Goal: Task Accomplishment & Management: Use online tool/utility

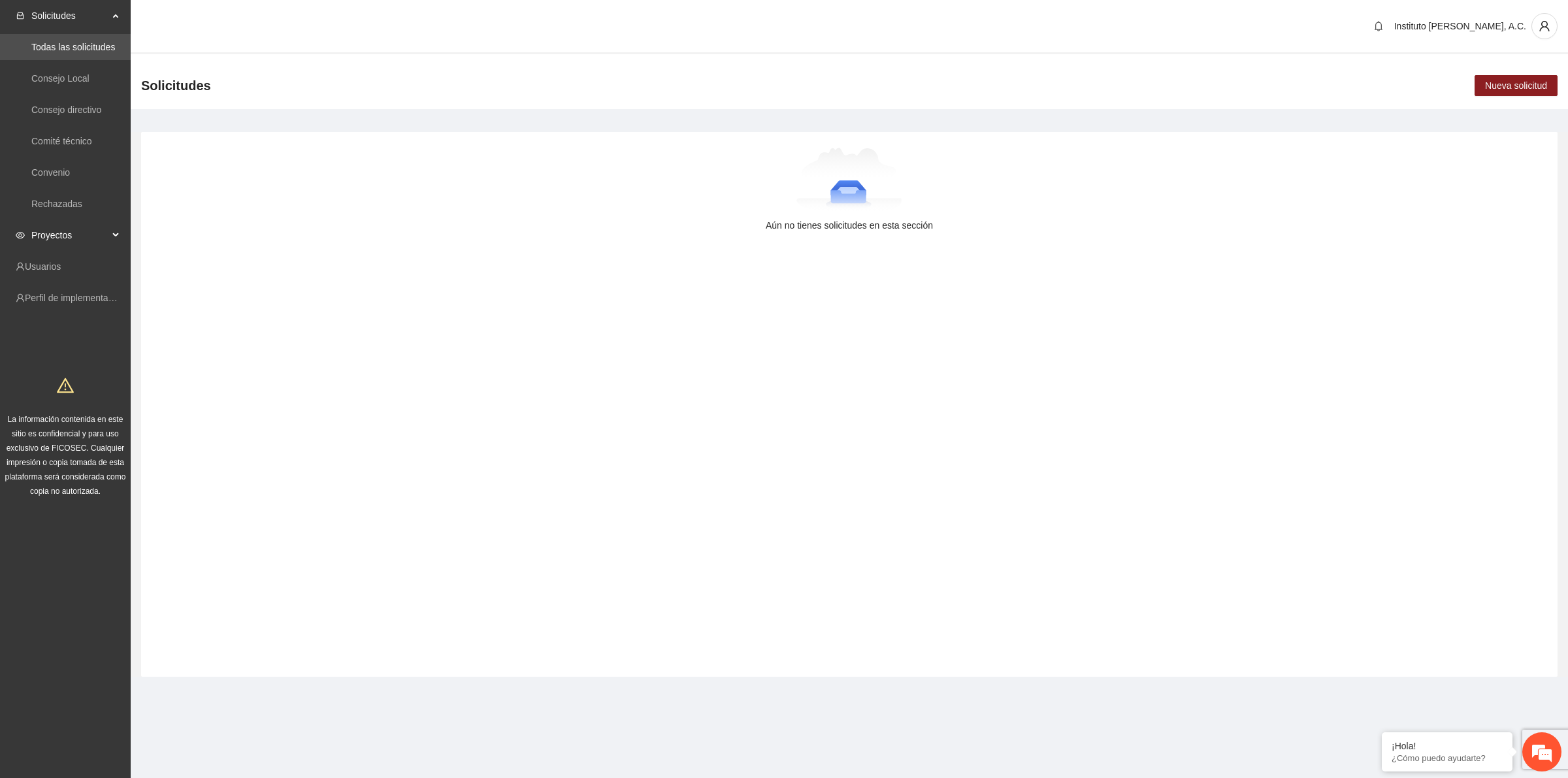
click at [90, 225] on span "Proyectos" at bounding box center [70, 236] width 77 height 26
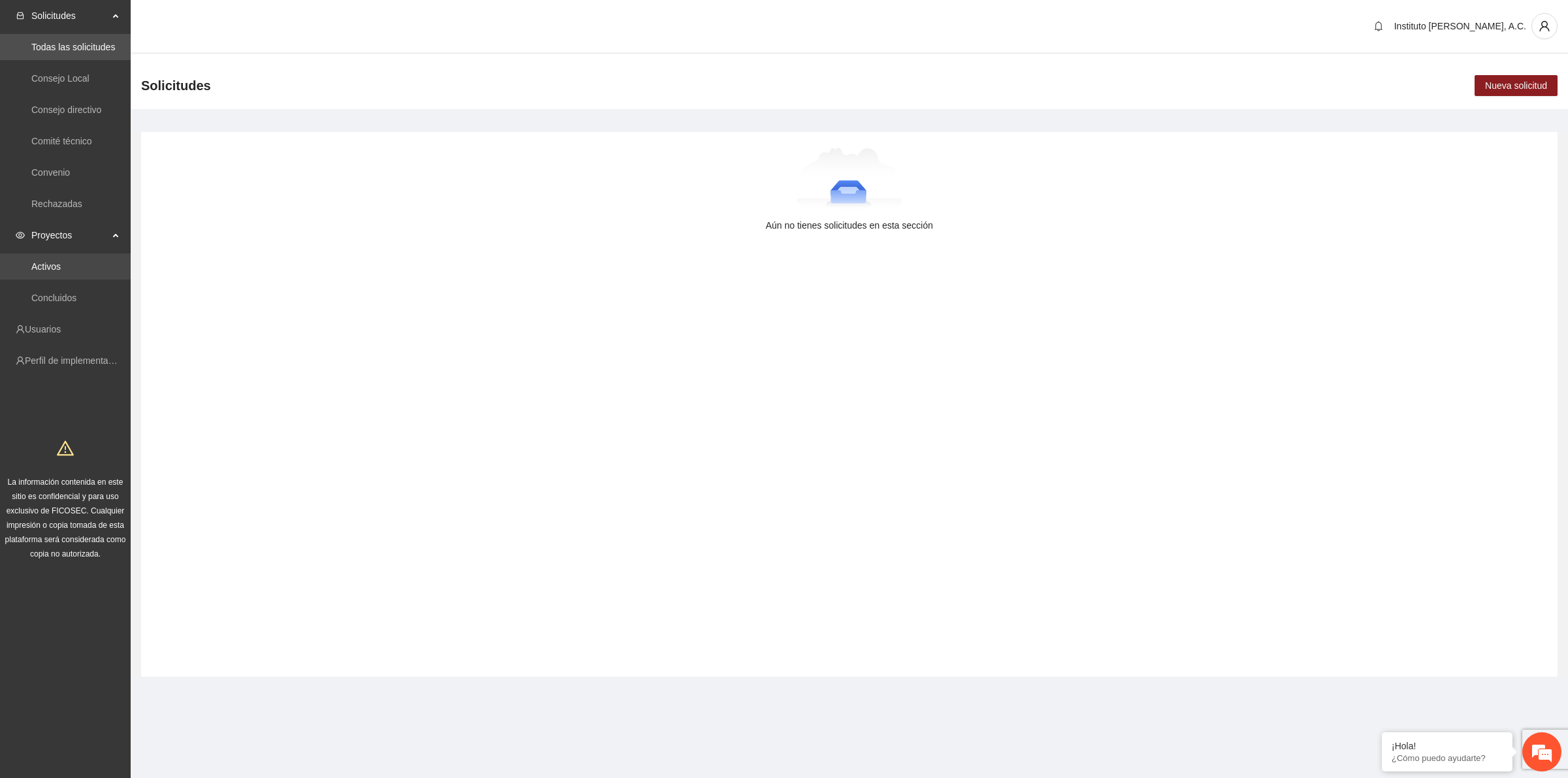
click at [61, 262] on link "Activos" at bounding box center [46, 266] width 29 height 10
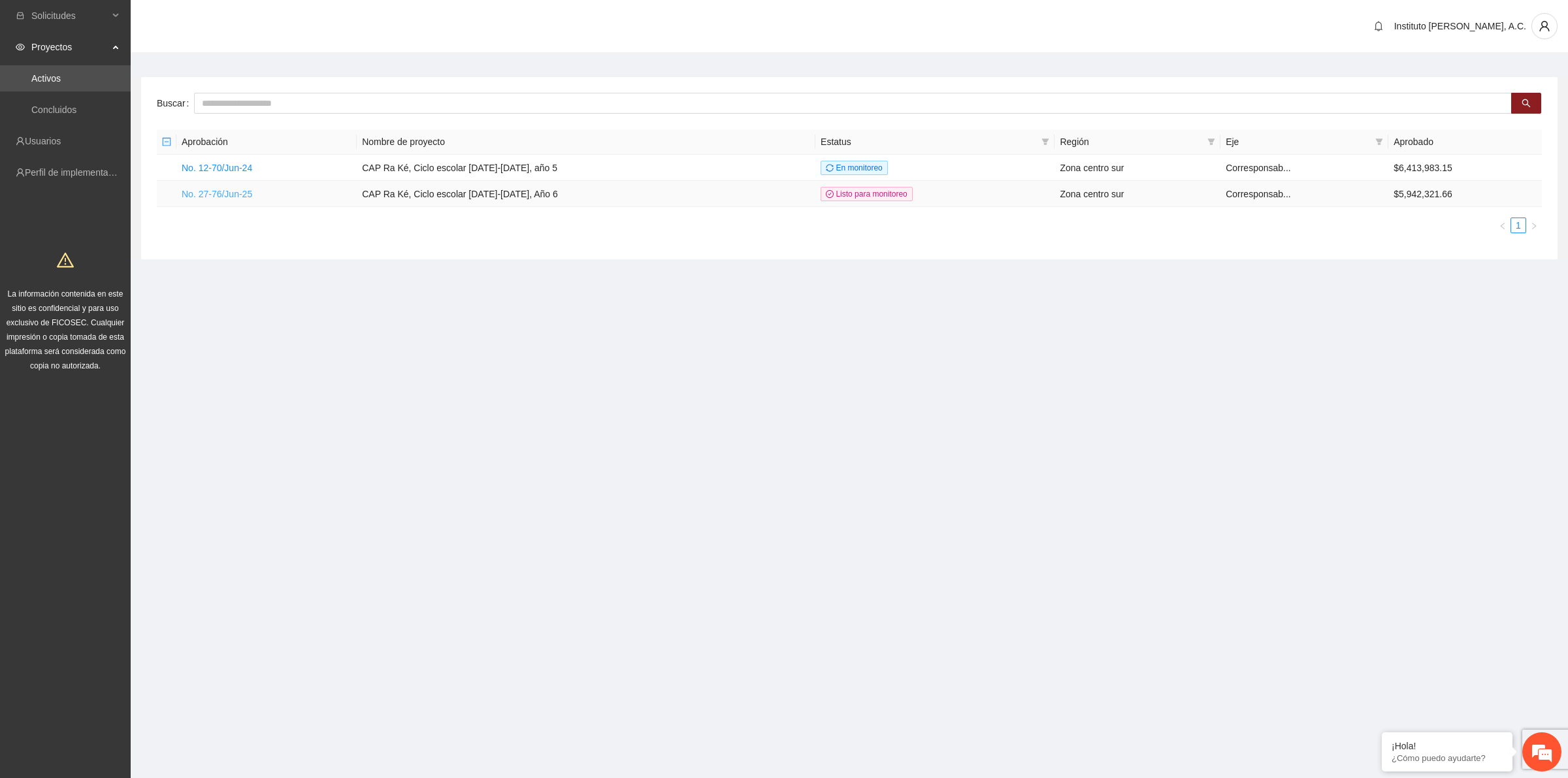
click at [233, 191] on link "No. 27-76/Jun-25" at bounding box center [216, 194] width 70 height 10
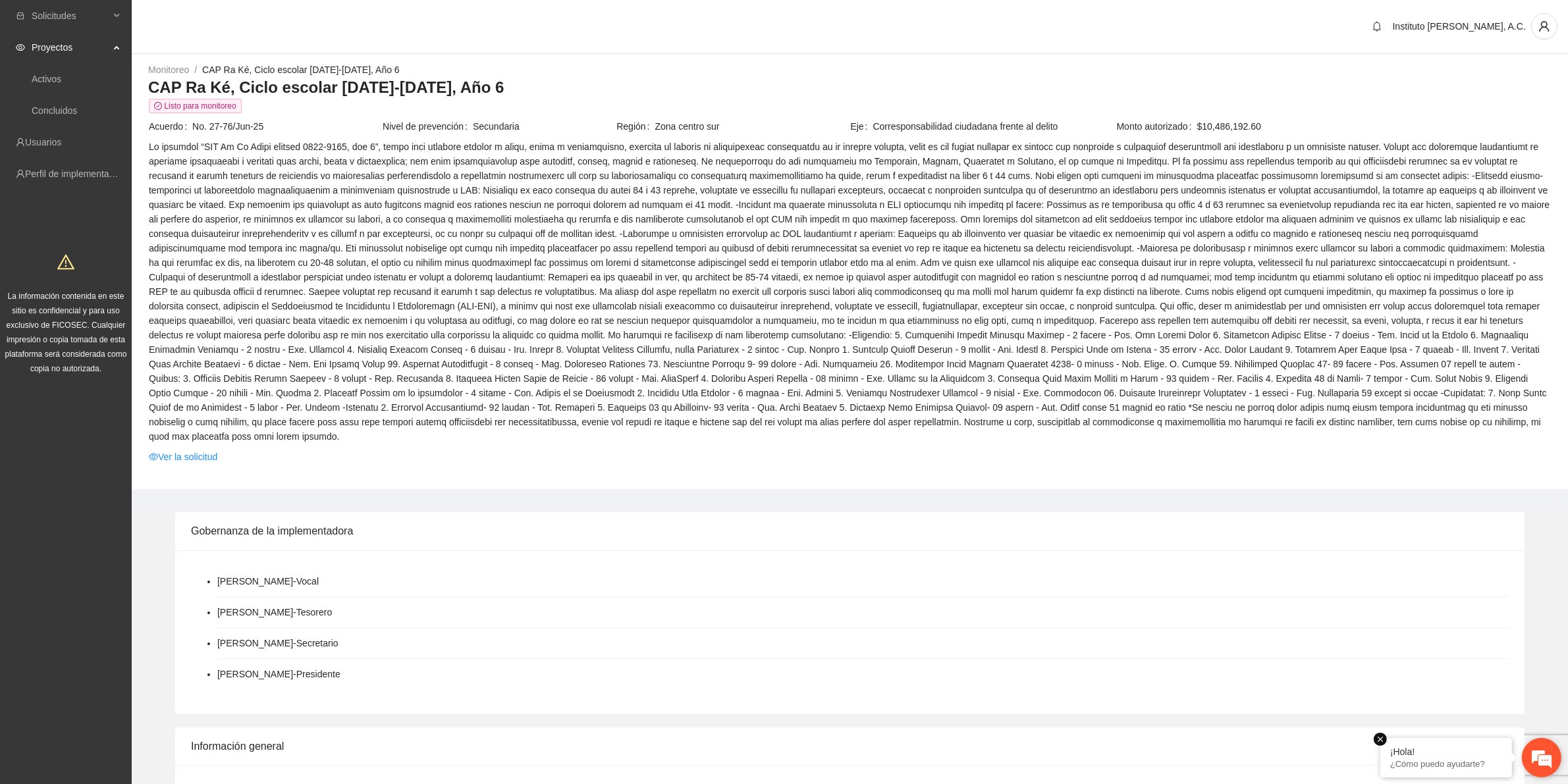
click at [1383, 741] on em at bounding box center [1380, 740] width 13 height 13
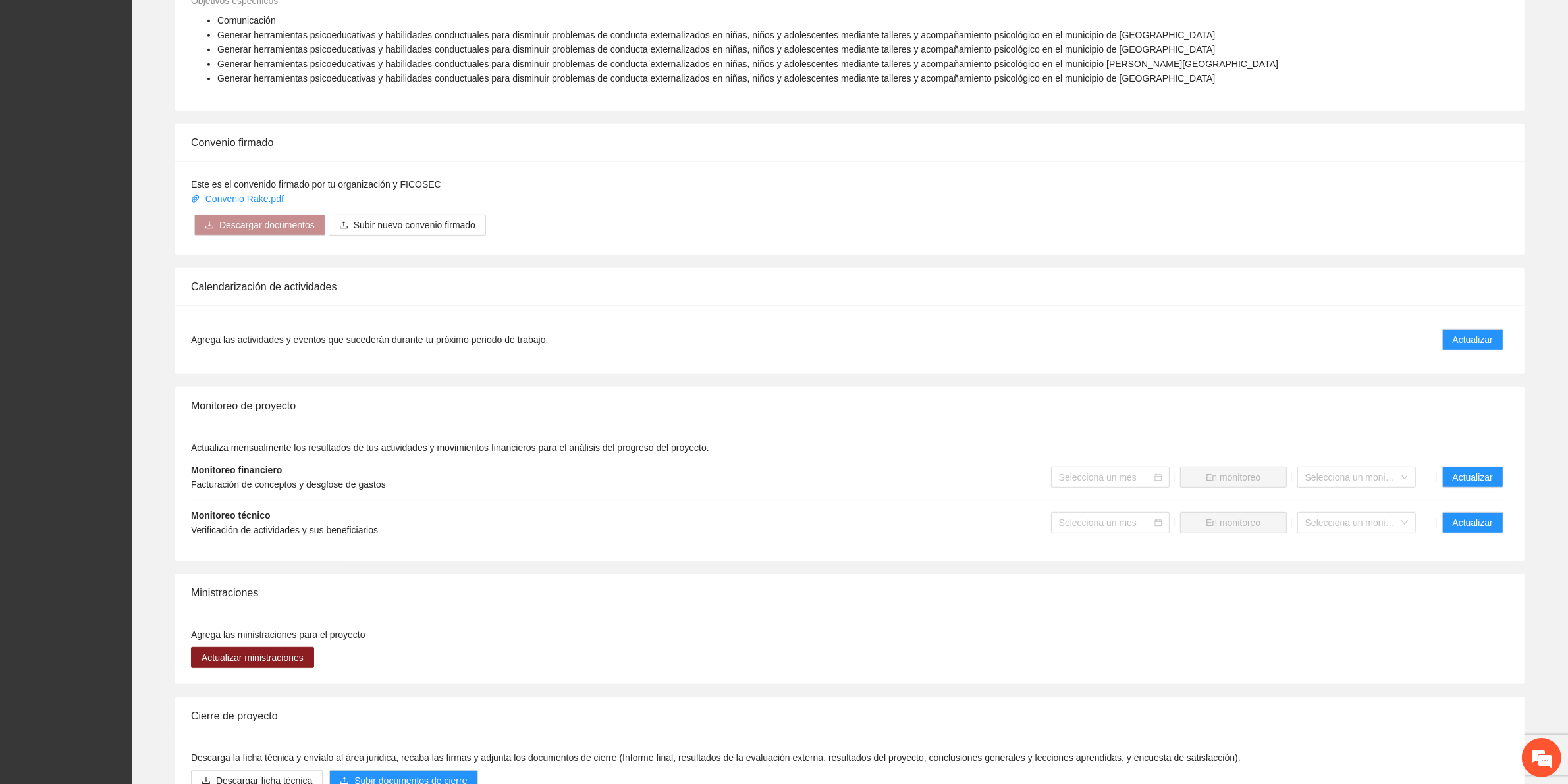
scroll to position [823, 0]
drag, startPoint x: 1471, startPoint y: 314, endPoint x: 1475, endPoint y: 321, distance: 8.1
click at [1475, 328] on button "Actualizar" at bounding box center [1473, 338] width 61 height 21
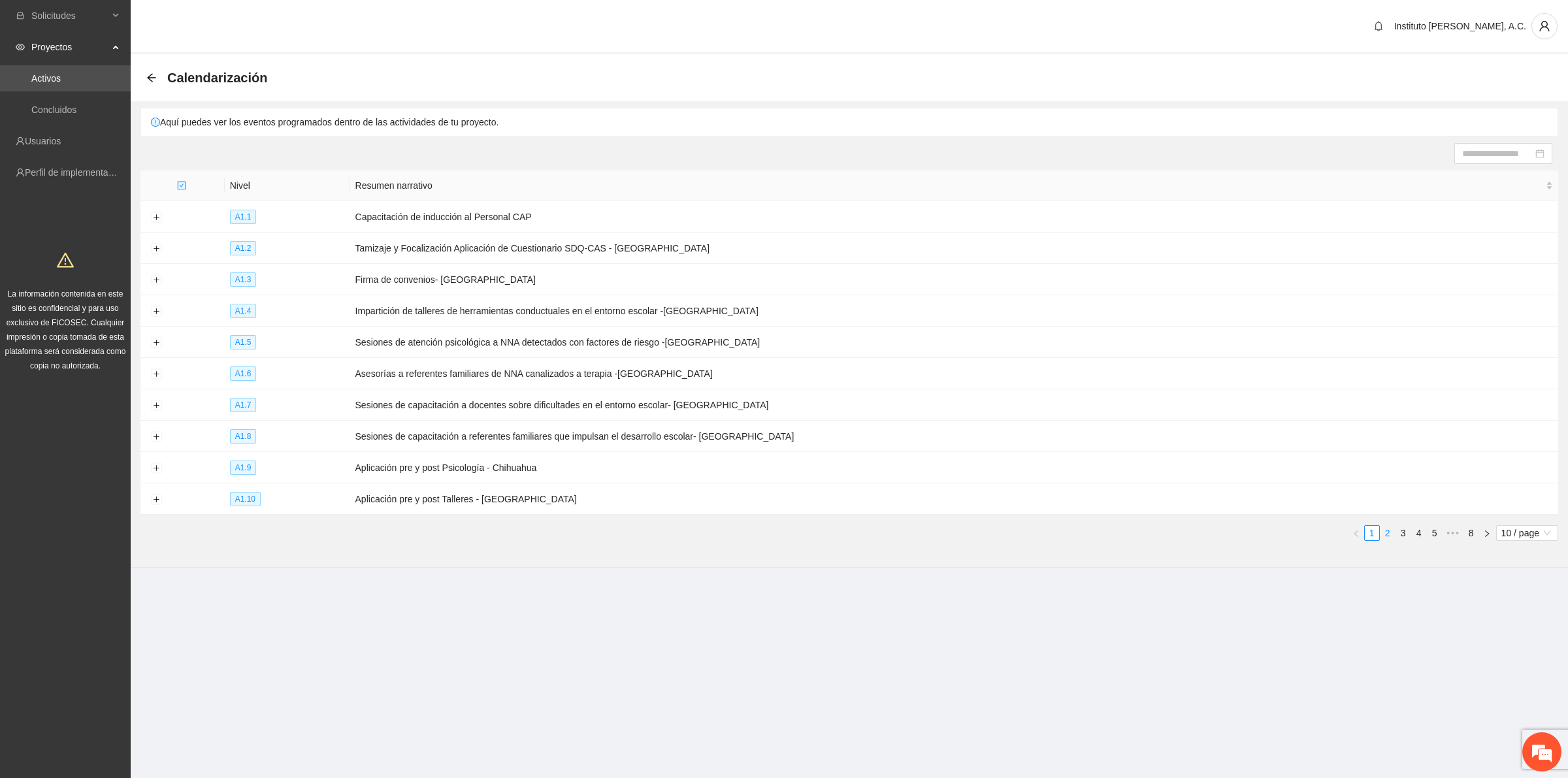
click at [1380, 529] on link "2" at bounding box center [1387, 532] width 14 height 14
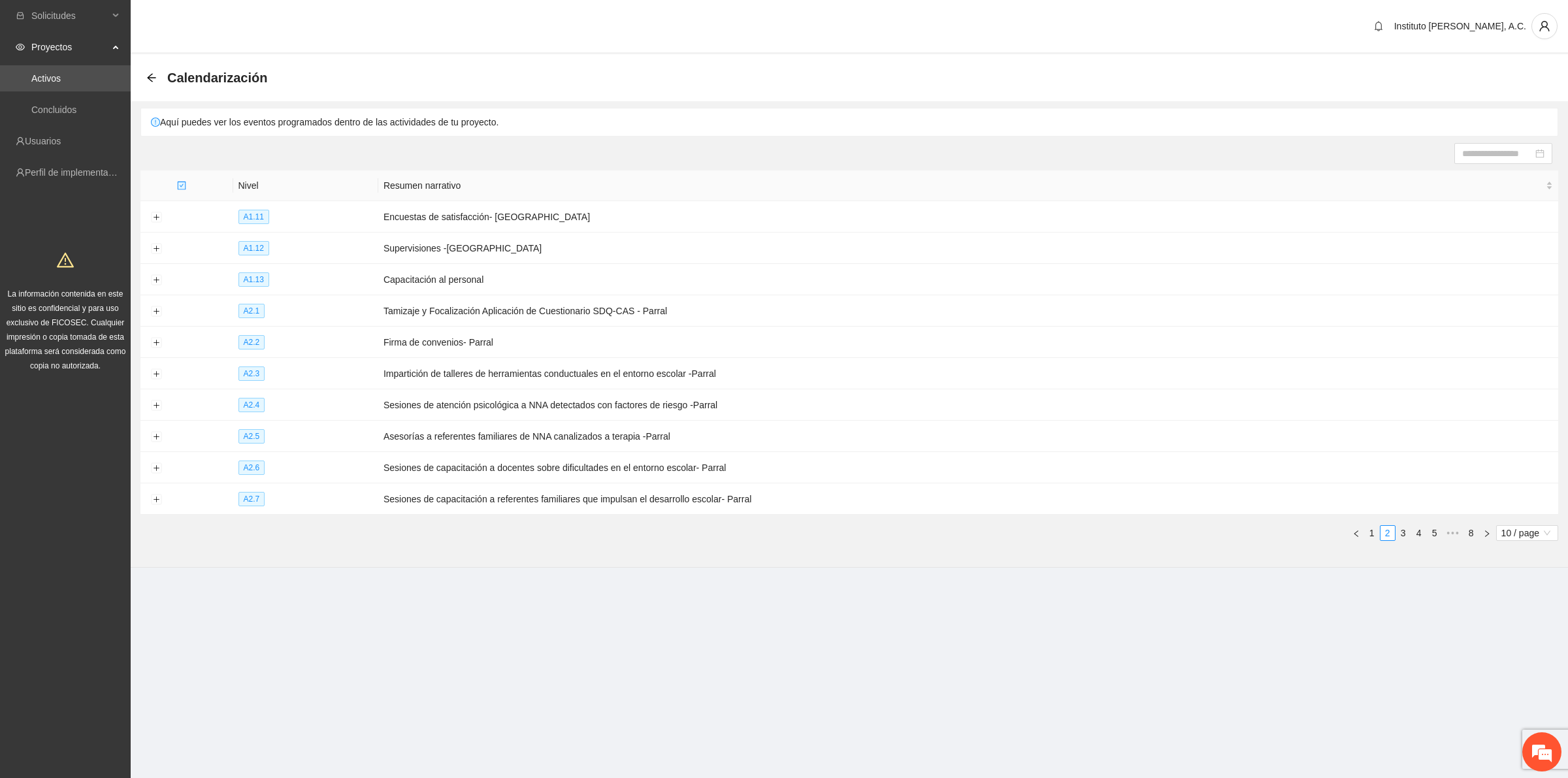
click at [298, 591] on section "Instituto [PERSON_NAME], A.C. Calendarización Aquí puedes ver los eventos progr…" at bounding box center [849, 310] width 1437 height 620
click at [1371, 529] on link "1" at bounding box center [1371, 532] width 14 height 14
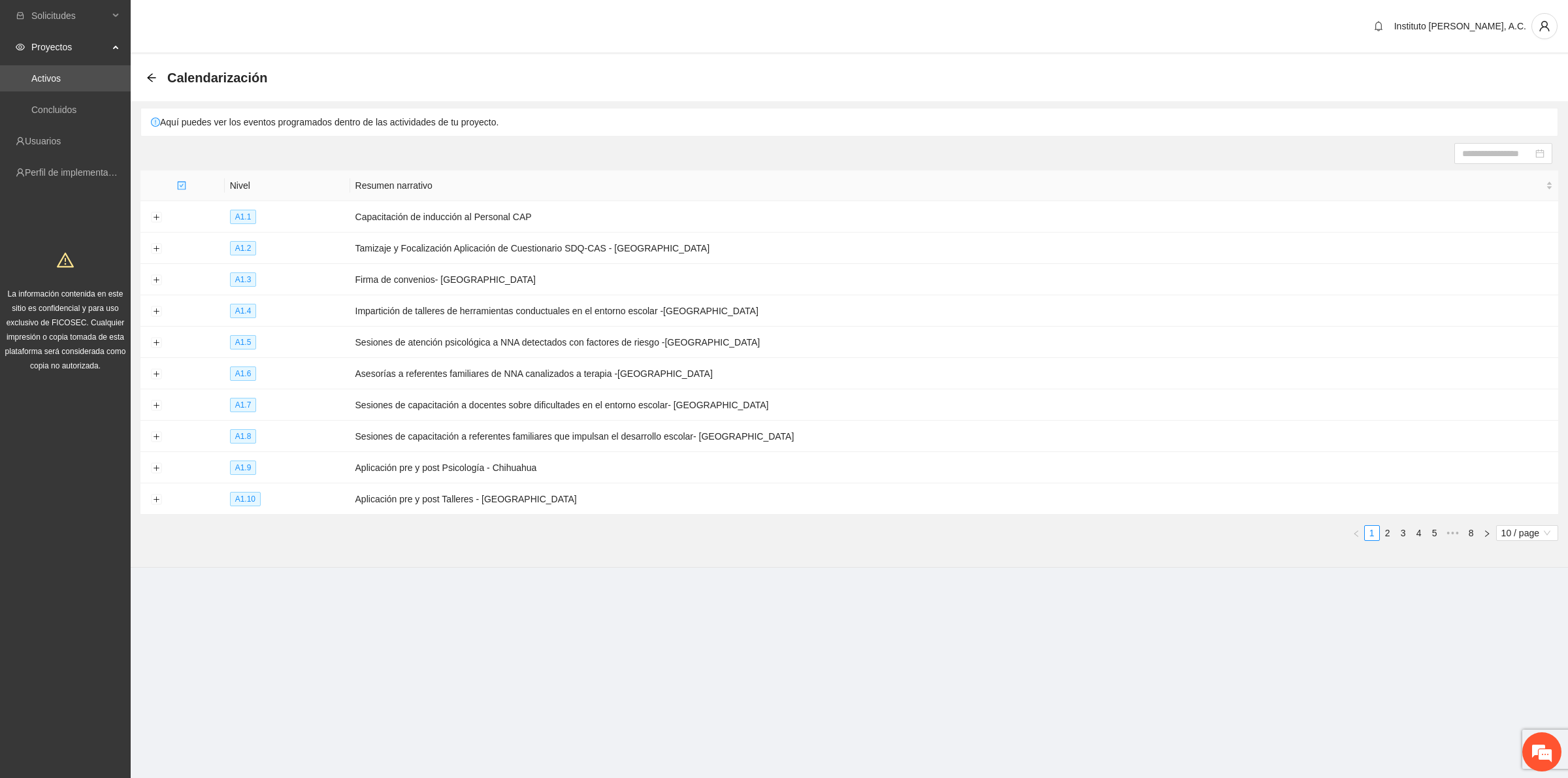
click at [592, 626] on section "Solicitudes Proyectos Activos Concluidos Usuarios Perfil de implementadora La i…" at bounding box center [784, 389] width 1568 height 778
click at [1392, 529] on link "2" at bounding box center [1387, 532] width 14 height 14
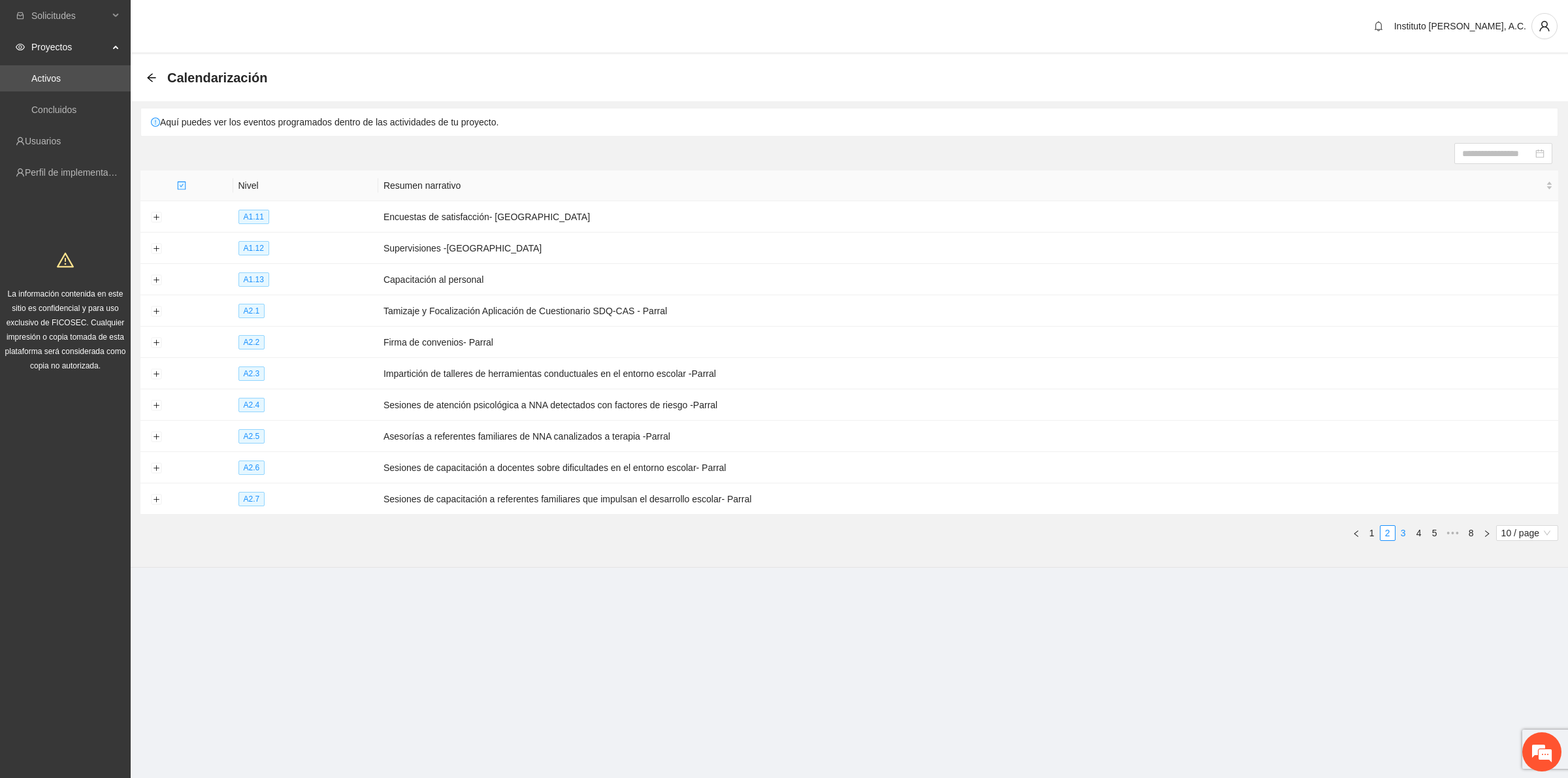
click at [1406, 537] on link "3" at bounding box center [1403, 532] width 14 height 14
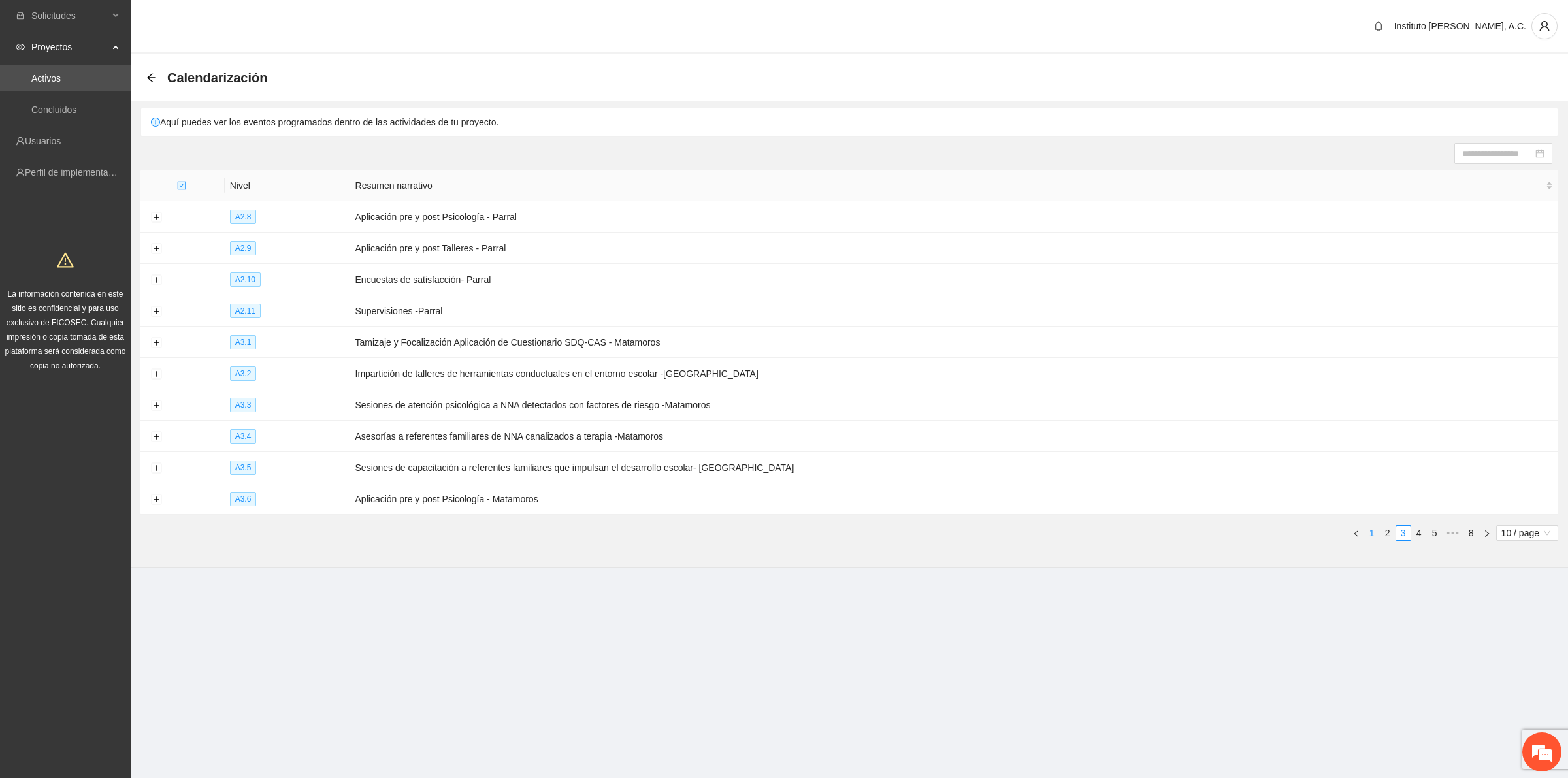
click at [1365, 529] on link "1" at bounding box center [1371, 532] width 14 height 14
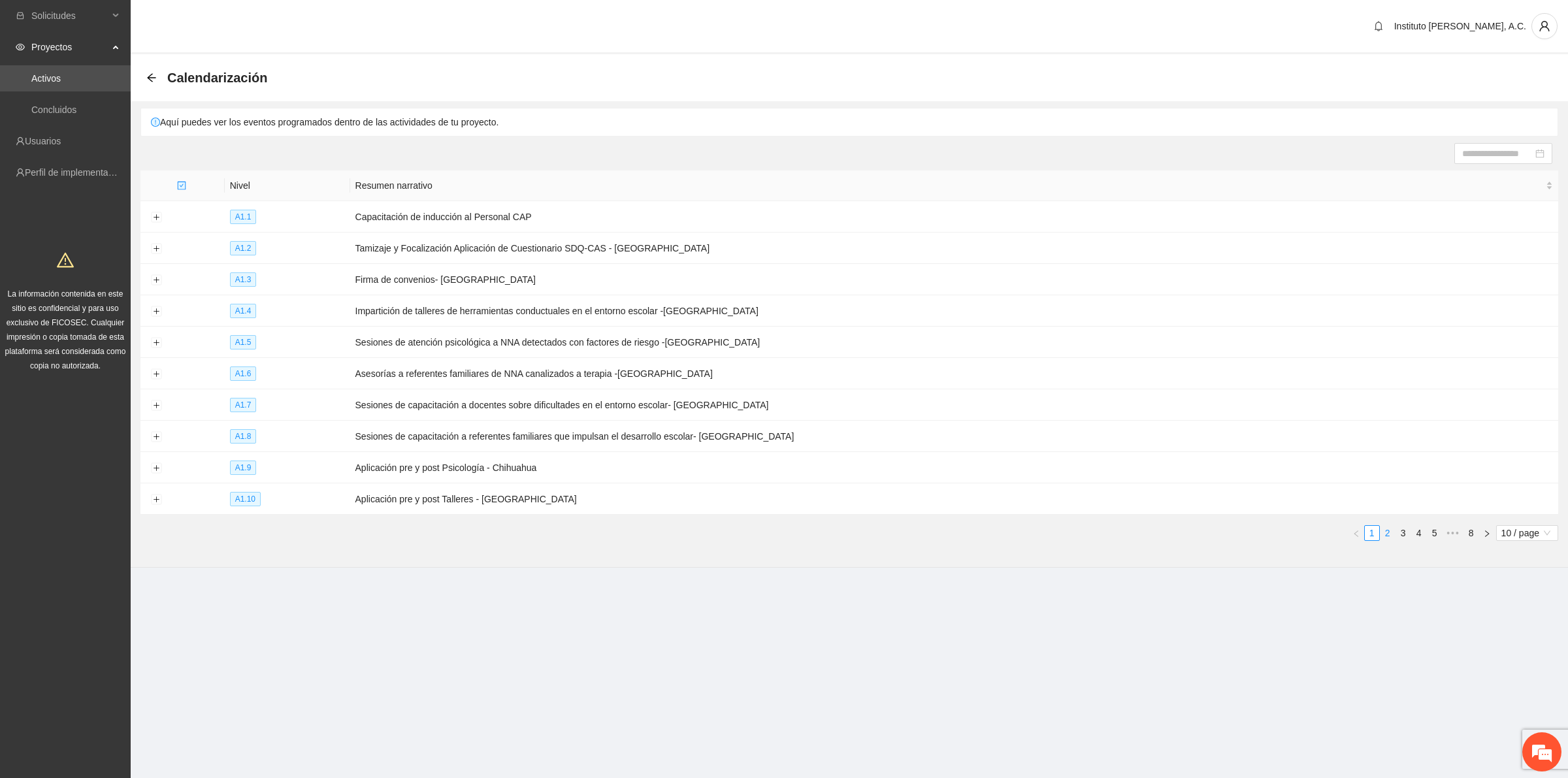
click at [1383, 530] on link "2" at bounding box center [1387, 532] width 14 height 14
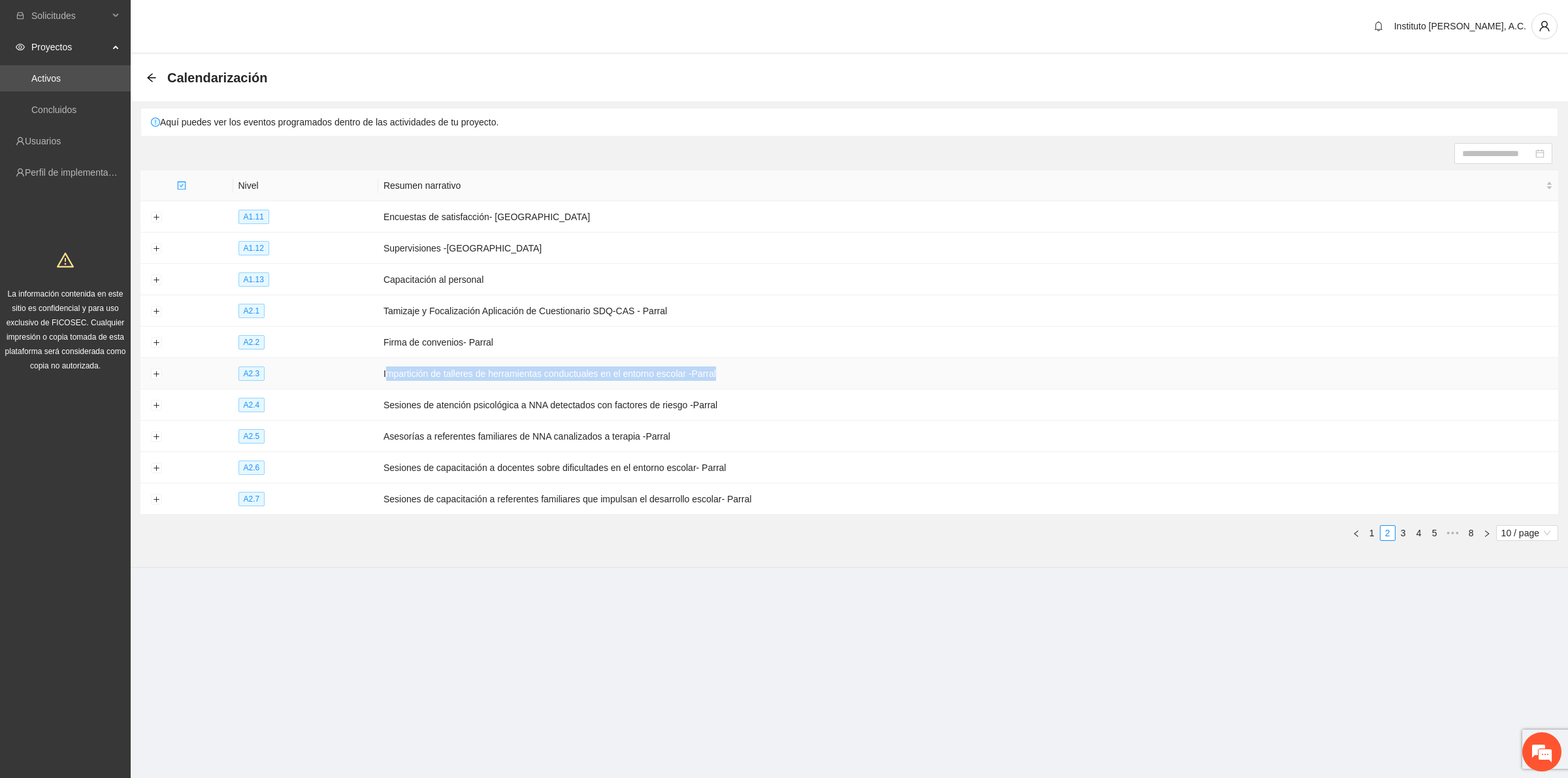
drag, startPoint x: 391, startPoint y: 376, endPoint x: 900, endPoint y: 361, distance: 509.2
click at [900, 361] on td "Impartición de talleres de herramientas conductuales en el entorno escolar -Par…" at bounding box center [968, 374] width 1180 height 32
click at [867, 389] on td "Sesiones de atención psicológica a NNA detectados con factores de riesgo -Parral" at bounding box center [968, 405] width 1180 height 32
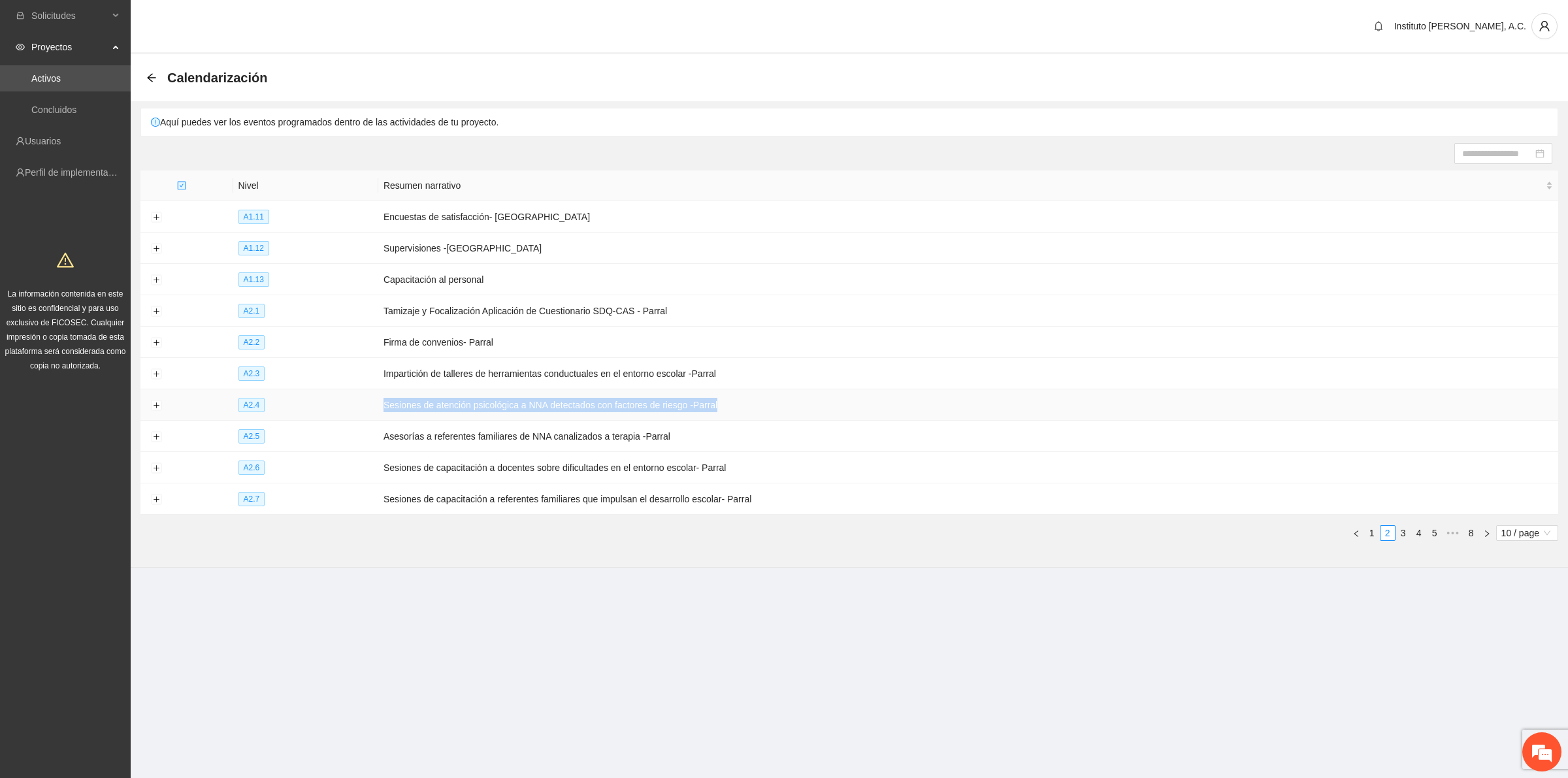
drag, startPoint x: 379, startPoint y: 400, endPoint x: 1029, endPoint y: 400, distance: 650.0
click at [1029, 400] on tr "A2.4 Sesiones de atención psicológica a NNA detectados con factores de riesgo -…" at bounding box center [849, 405] width 1417 height 32
click at [838, 446] on td "Asesorías a referentes familiares de NNA canalizados a terapia -Parral" at bounding box center [968, 437] width 1180 height 32
click at [152, 409] on button "Expand row" at bounding box center [155, 405] width 10 height 10
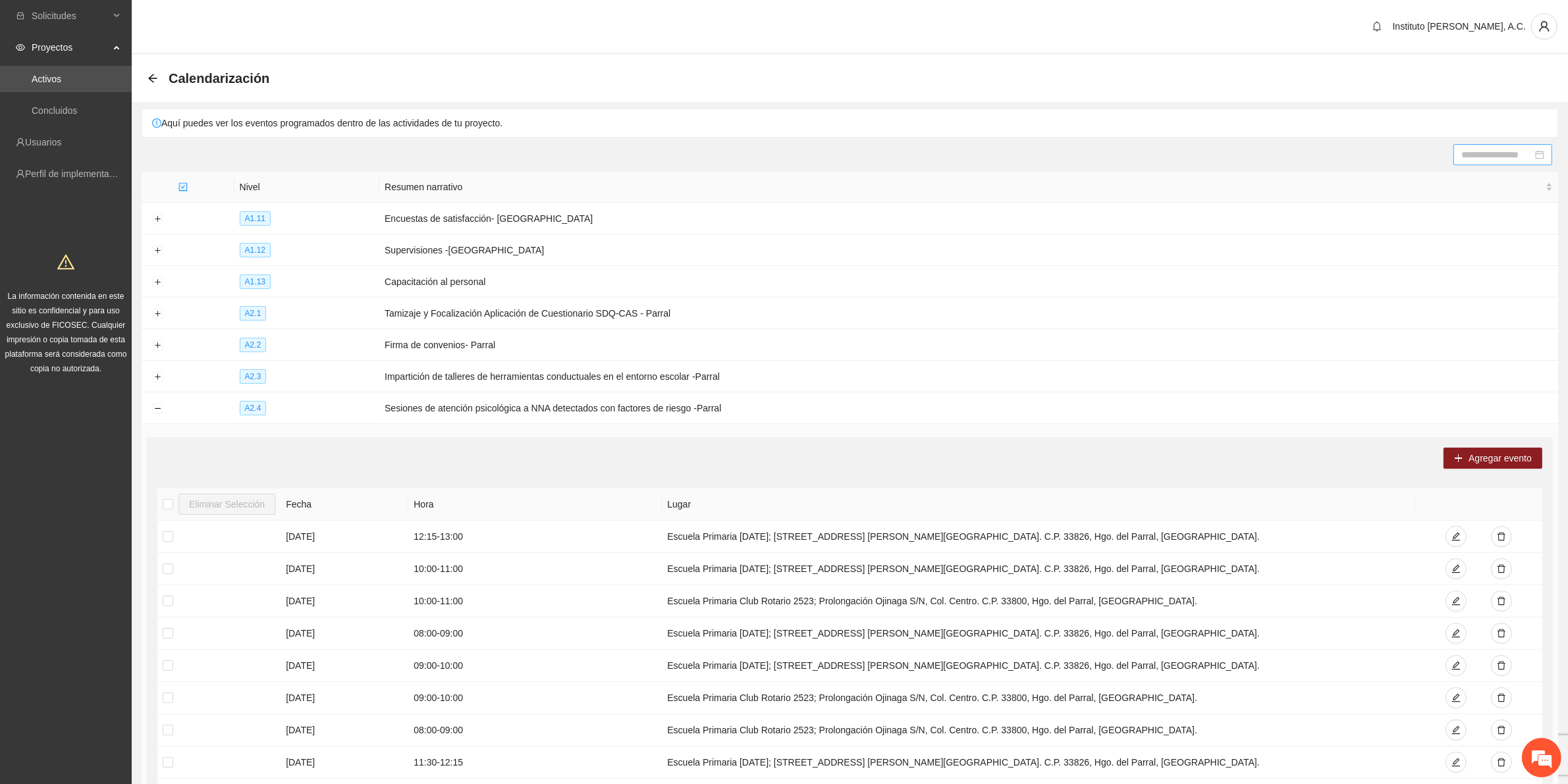
click at [1497, 163] on div at bounding box center [1503, 155] width 99 height 21
type input "**********"
click at [1028, 383] on td "Impartición de talleres de herramientas conductuales en el entorno escolar -Par…" at bounding box center [968, 377] width 1180 height 32
click at [1520, 165] on div at bounding box center [1503, 155] width 99 height 21
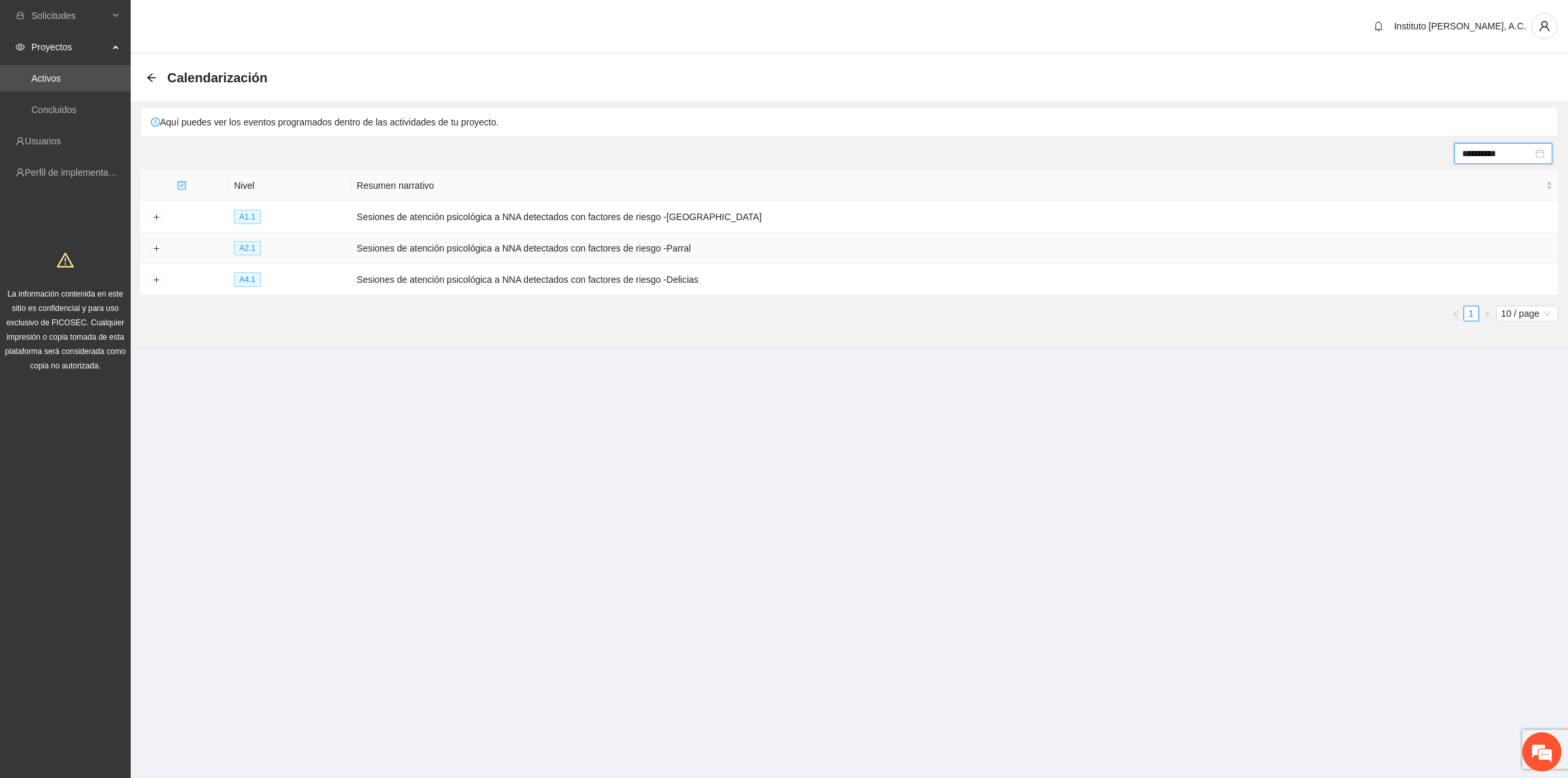
type input "**********"
click at [164, 242] on td at bounding box center [156, 249] width 32 height 32
click at [157, 249] on button "Expand row" at bounding box center [155, 249] width 10 height 10
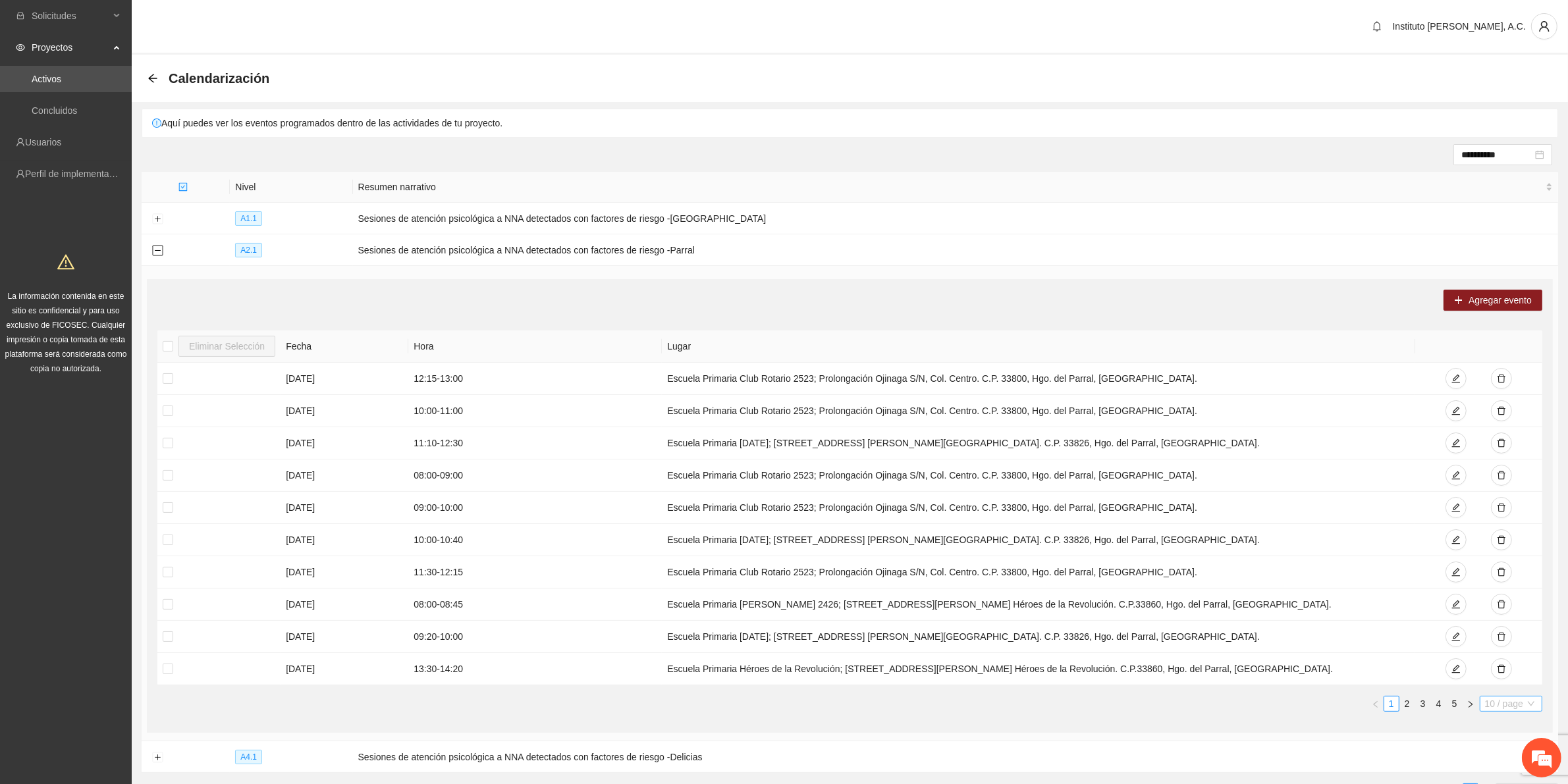
click at [1496, 702] on span "10 / page" at bounding box center [1510, 703] width 52 height 14
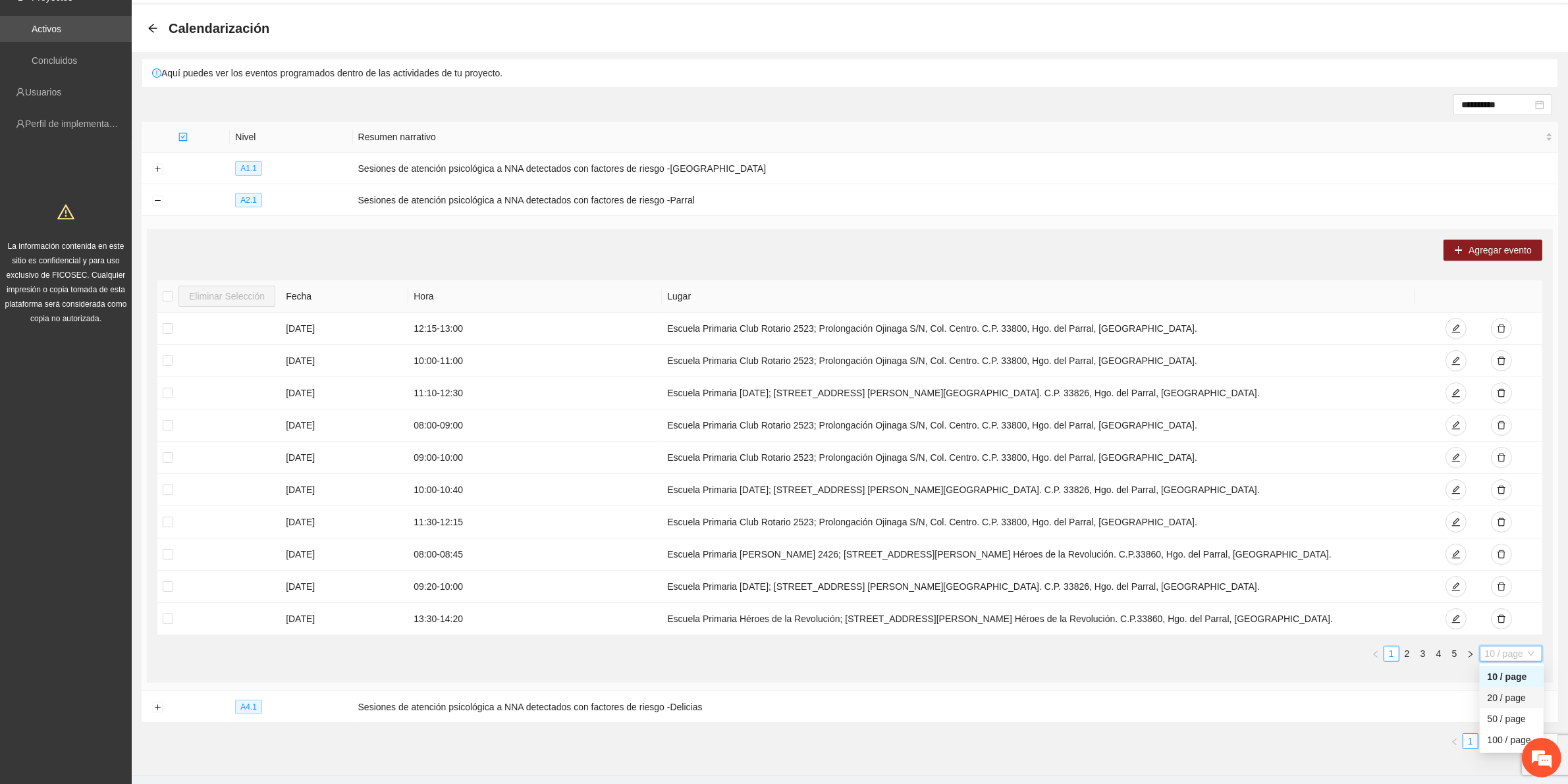
scroll to position [96, 0]
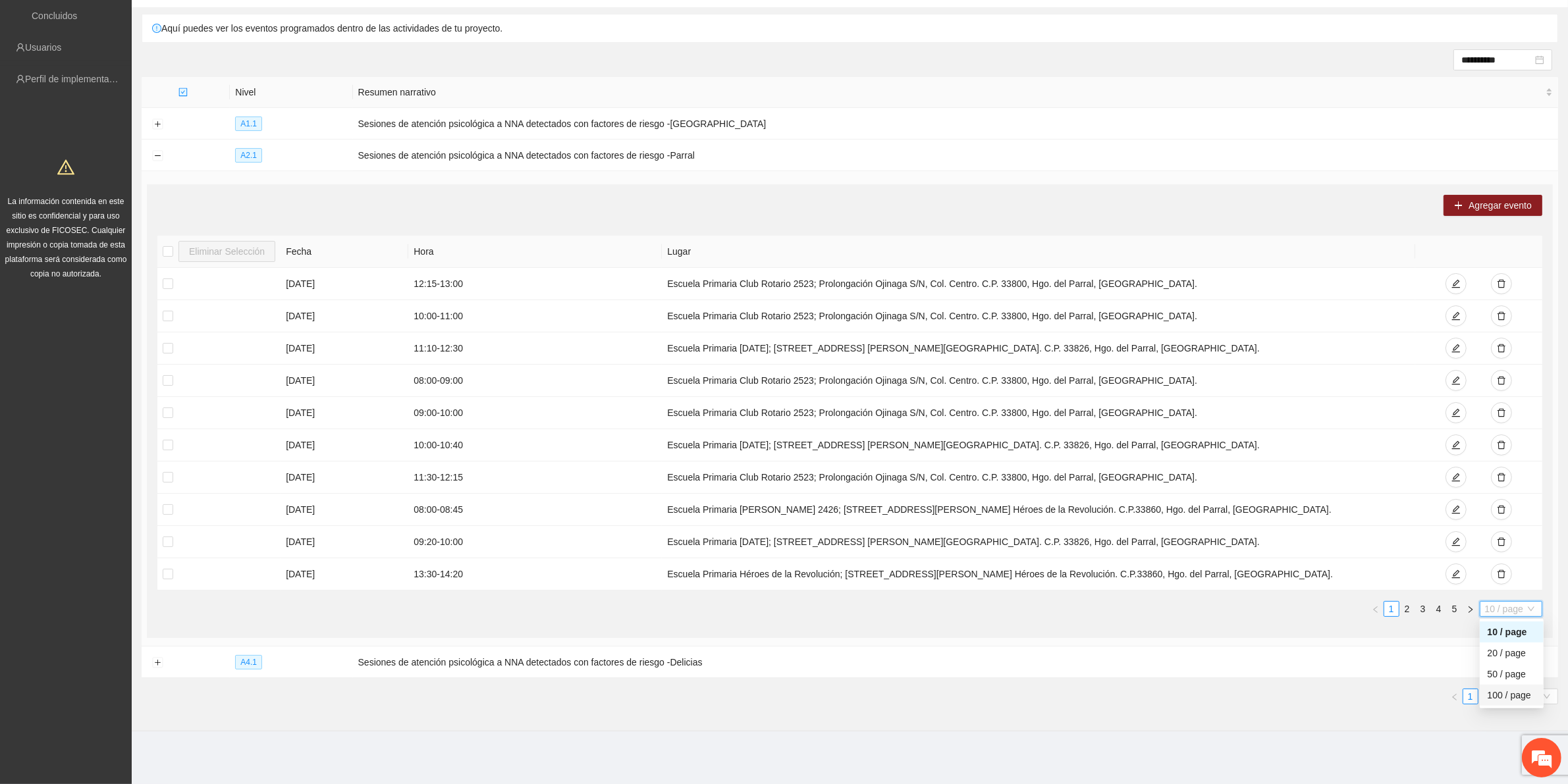
click at [1495, 699] on div "100 / page" at bounding box center [1511, 694] width 48 height 14
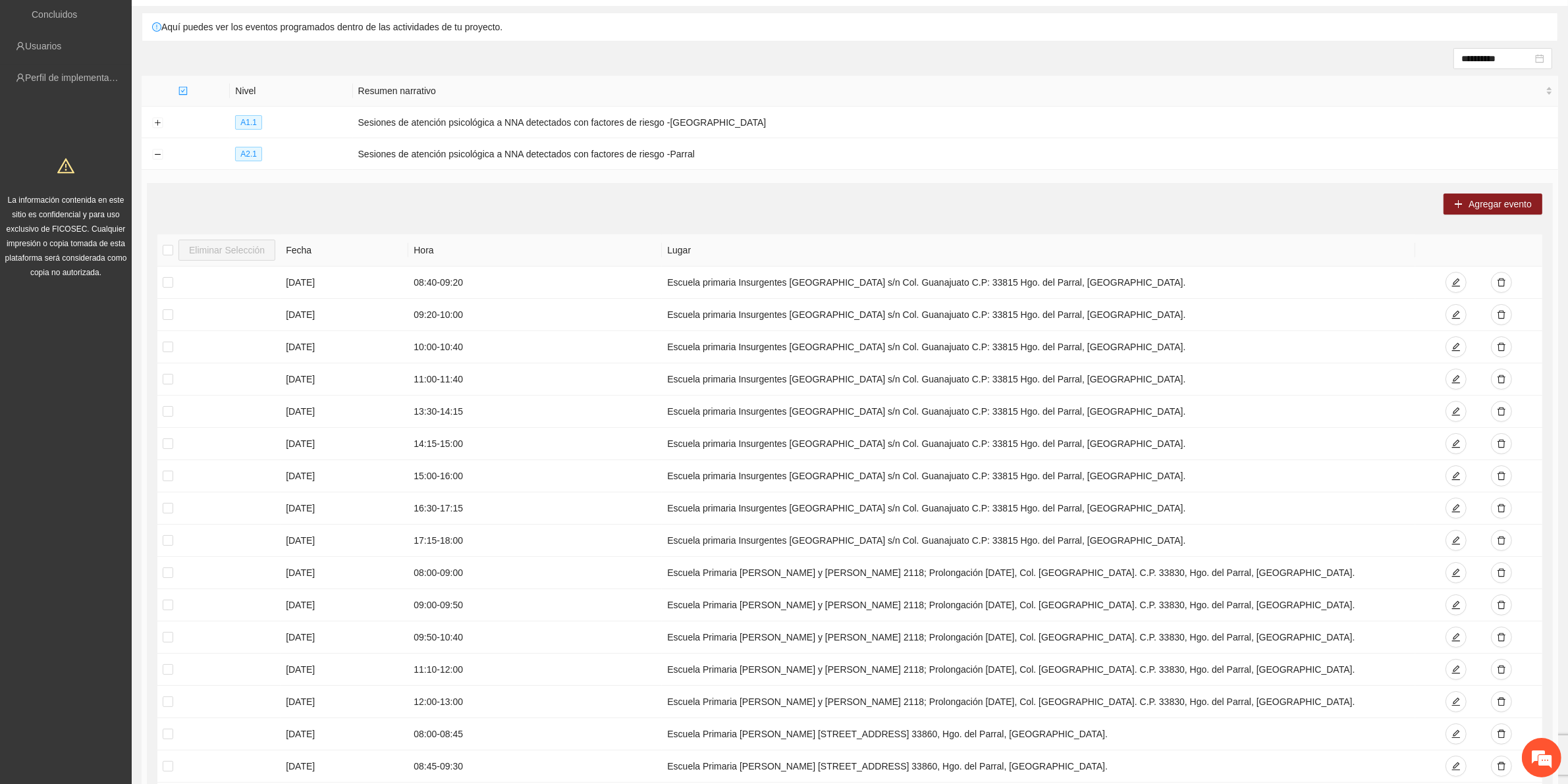
click at [644, 211] on div "Agregar evento" at bounding box center [850, 204] width 1385 height 21
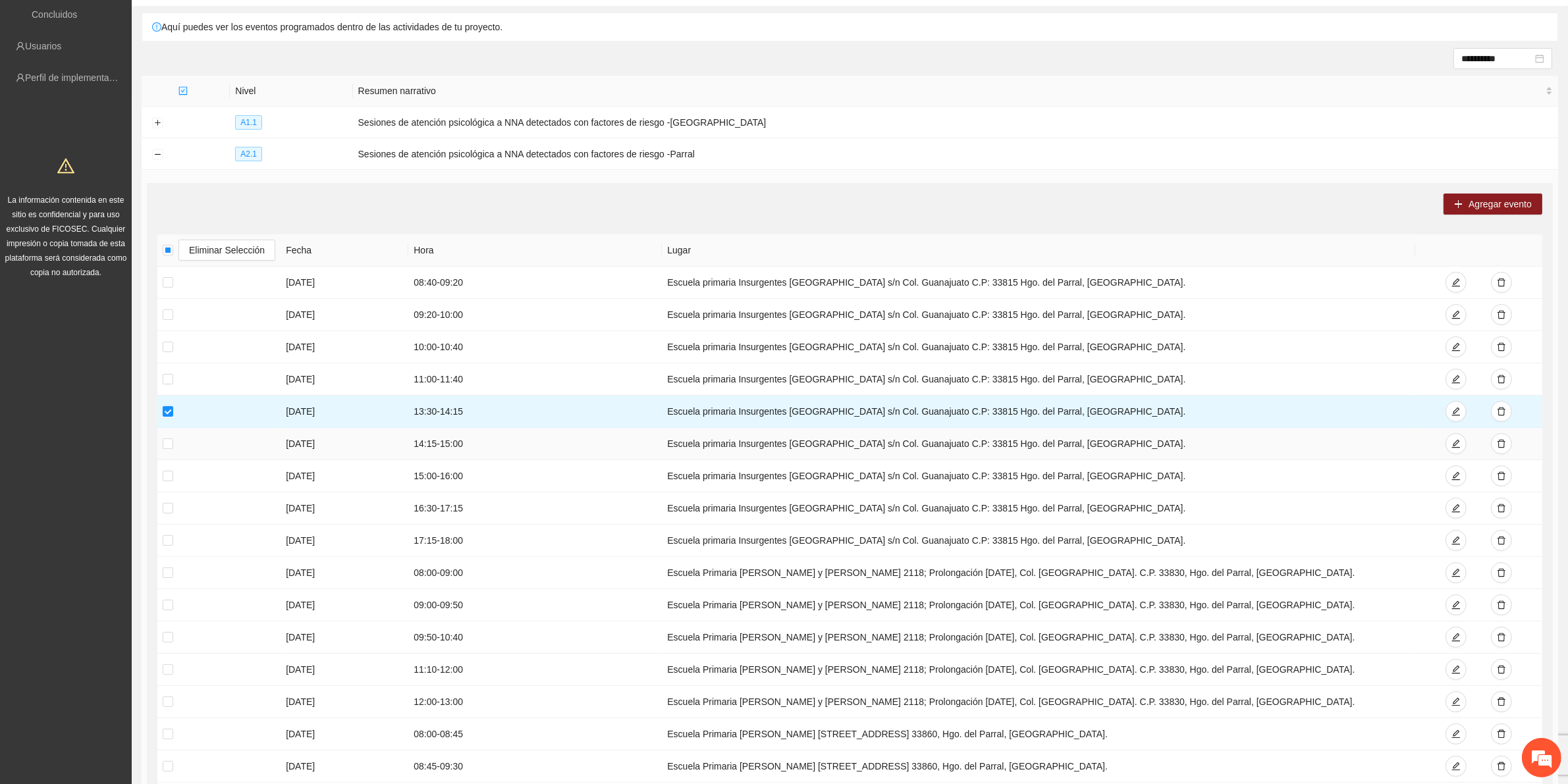
click at [163, 435] on td at bounding box center [219, 444] width 124 height 32
click at [158, 439] on td at bounding box center [219, 444] width 124 height 32
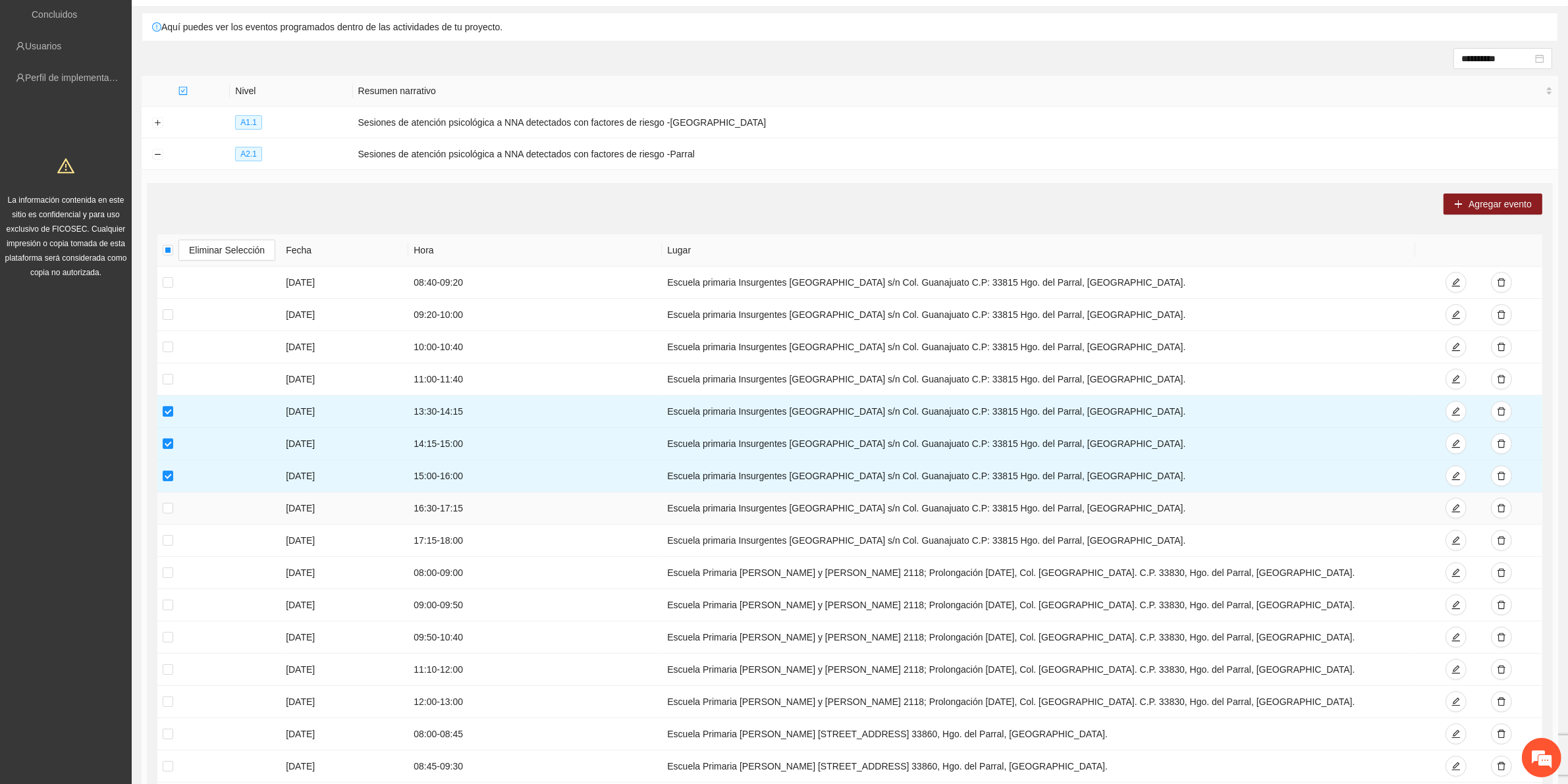
click at [159, 508] on td at bounding box center [219, 509] width 124 height 32
click at [173, 505] on td at bounding box center [219, 509] width 124 height 32
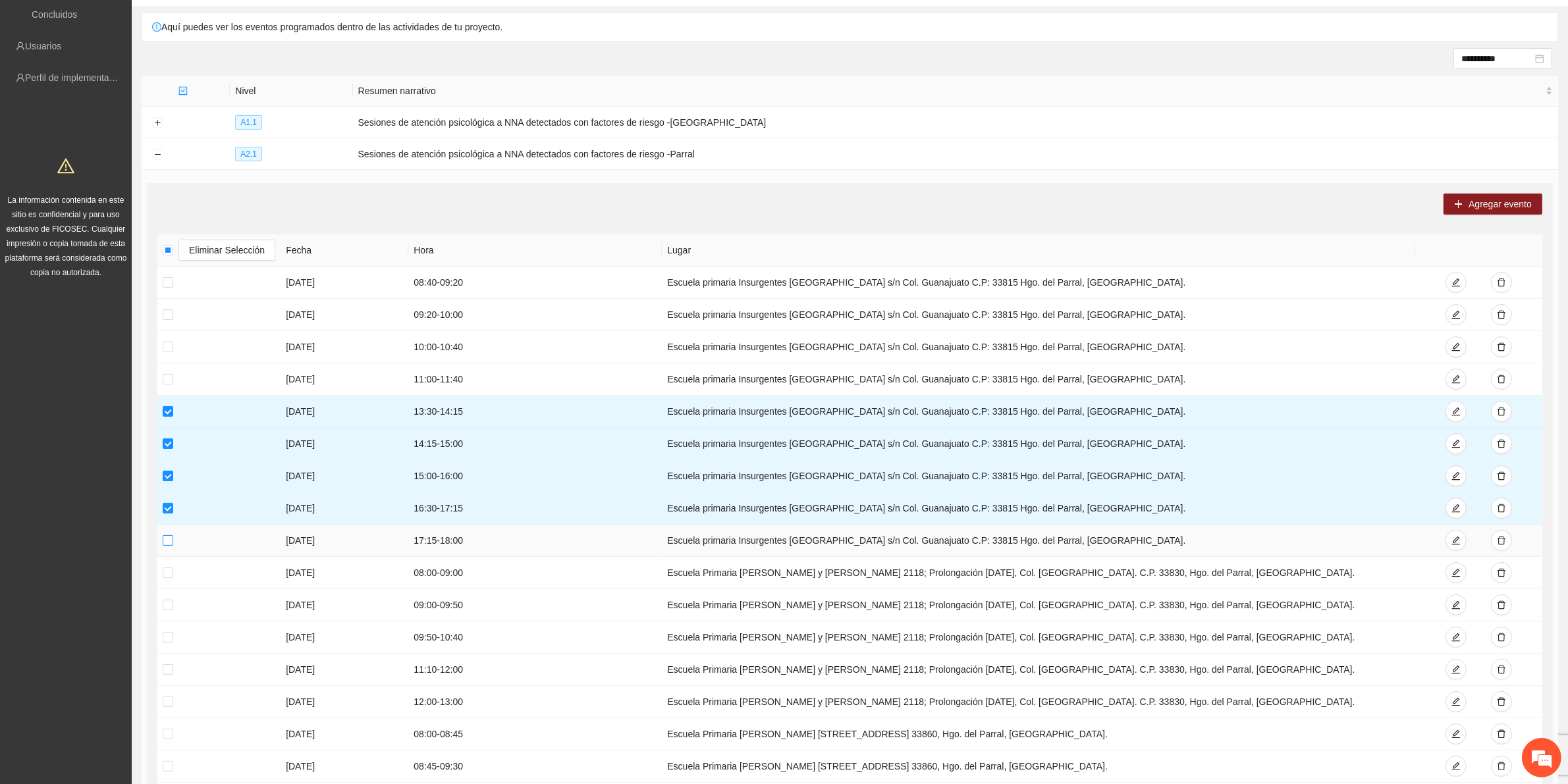
click at [166, 534] on label at bounding box center [168, 540] width 10 height 14
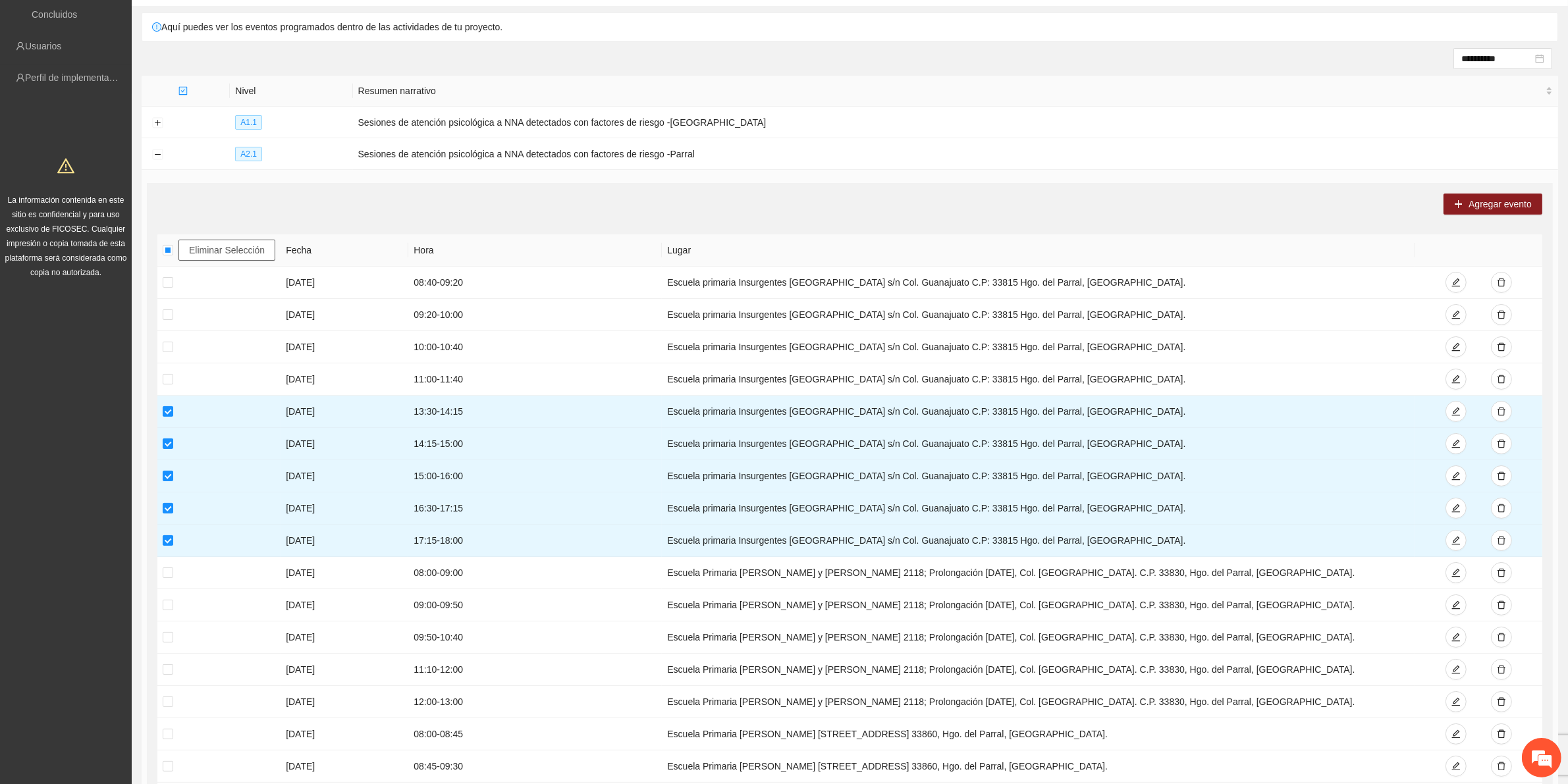
click at [254, 246] on span "Eliminar Selección" at bounding box center [227, 250] width 75 height 14
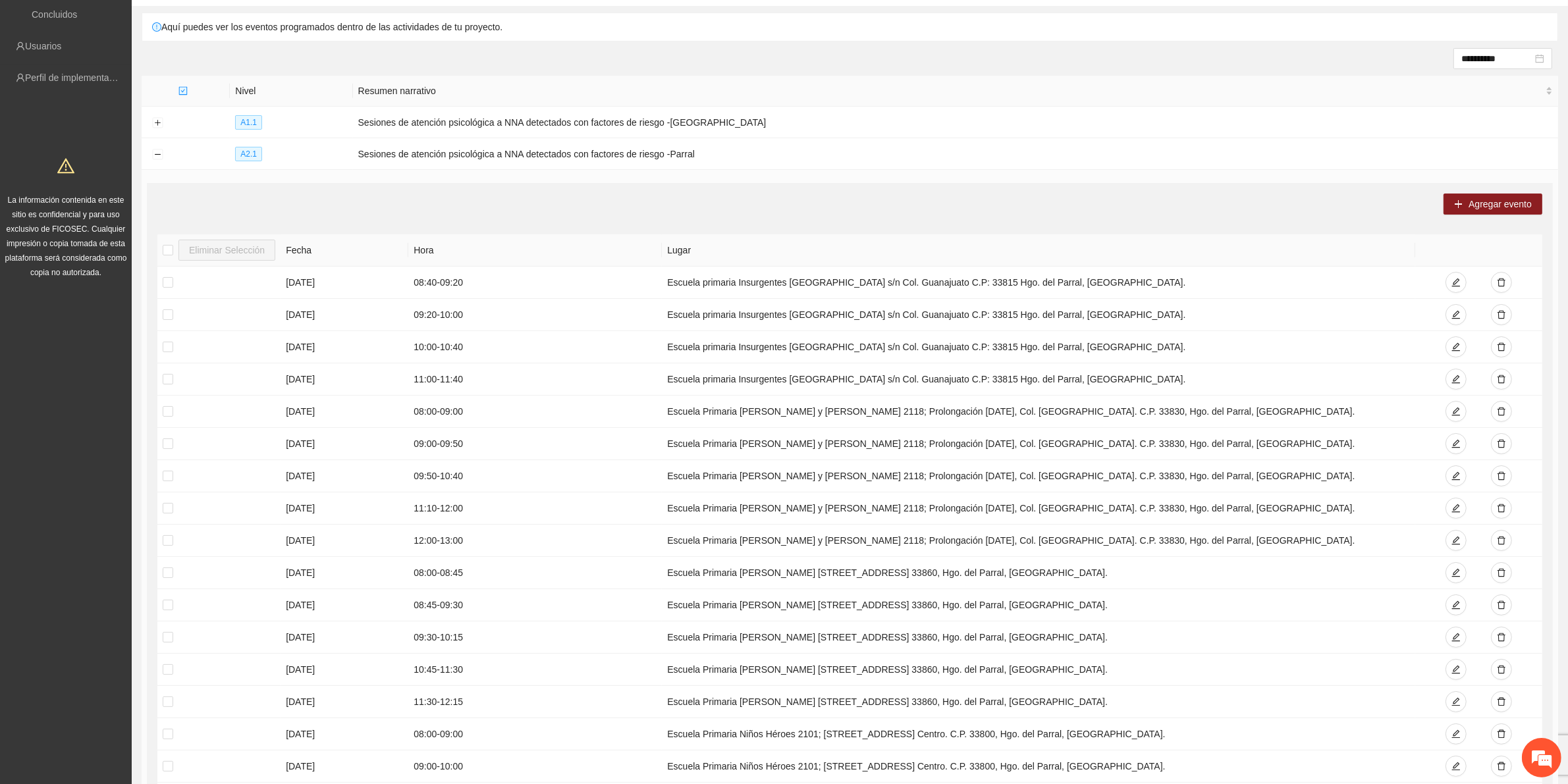
scroll to position [0, 0]
